Goal: Transaction & Acquisition: Purchase product/service

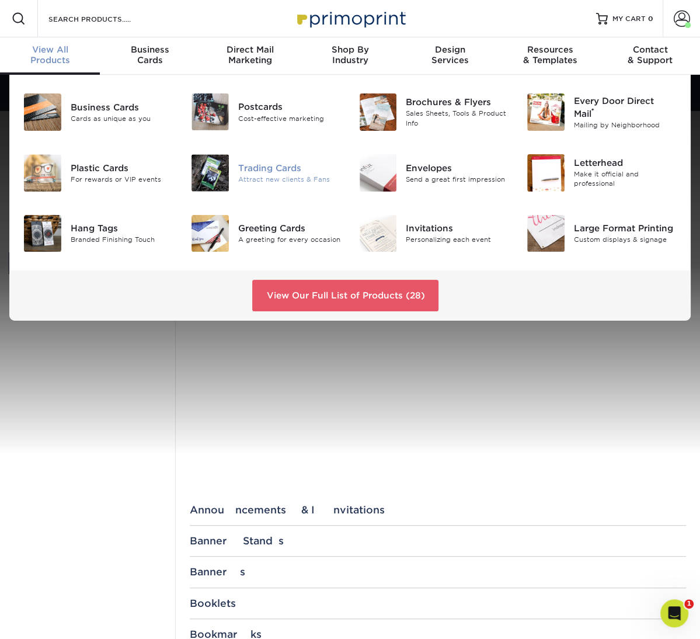
click at [274, 175] on div "Attract new clients & Fans" at bounding box center [289, 179] width 103 height 10
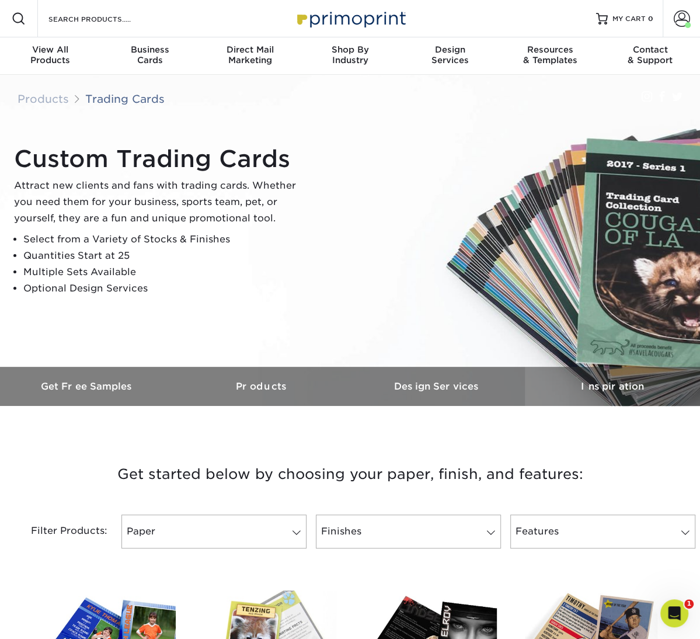
scroll to position [476, 0]
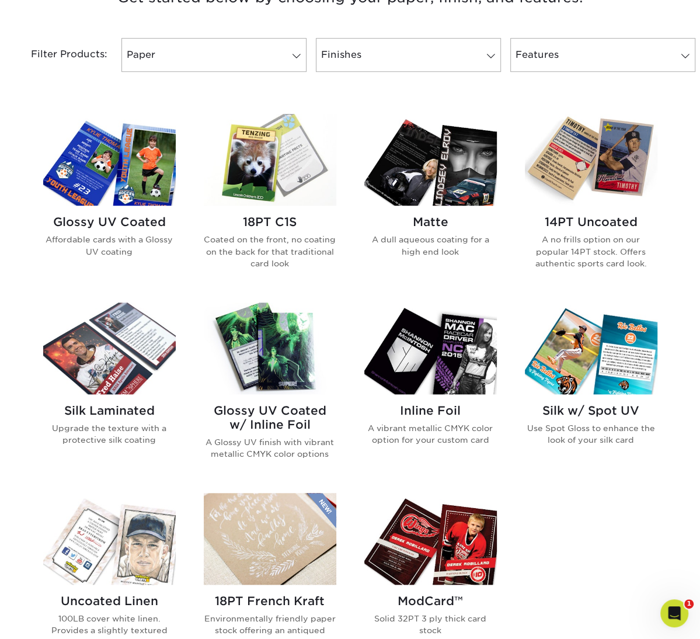
click at [101, 341] on img at bounding box center [109, 348] width 133 height 92
